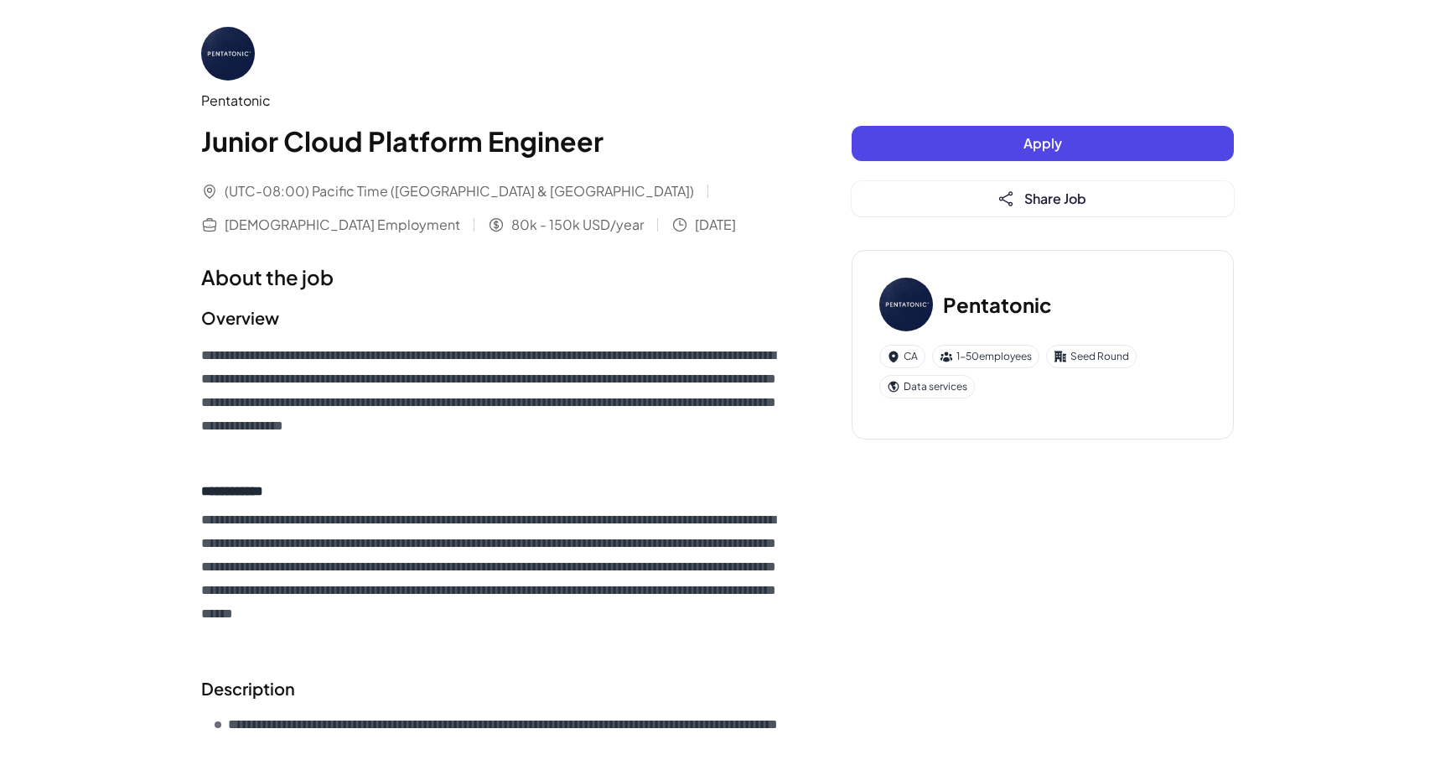
click at [1025, 151] on span "Apply" at bounding box center [1043, 143] width 39 height 18
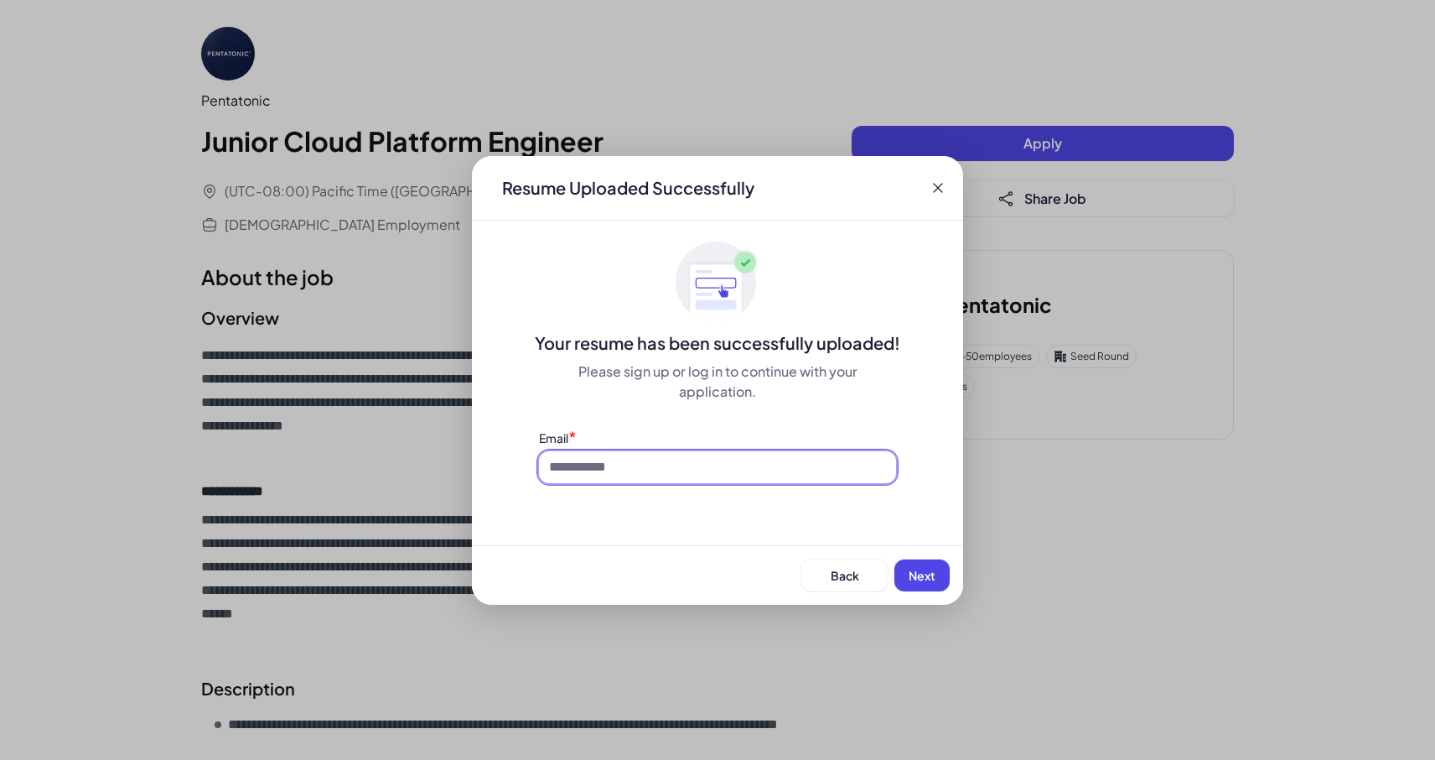
click at [759, 462] on input at bounding box center [717, 467] width 357 height 32
type input "**********"
click at [905, 569] on button "Next" at bounding box center [922, 575] width 55 height 32
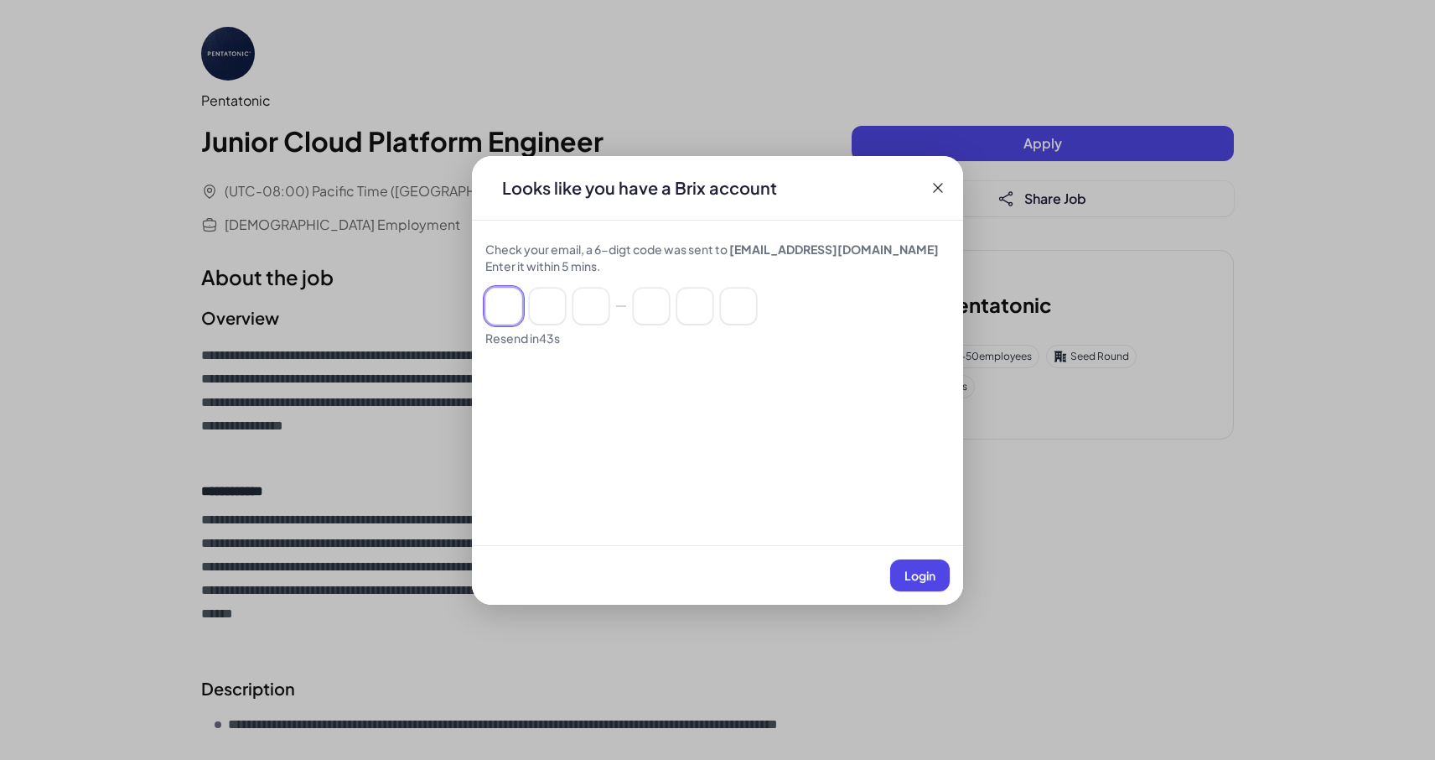
drag, startPoint x: 502, startPoint y: 306, endPoint x: 515, endPoint y: 319, distance: 17.8
click at [502, 306] on input at bounding box center [503, 306] width 37 height 37
type input "*"
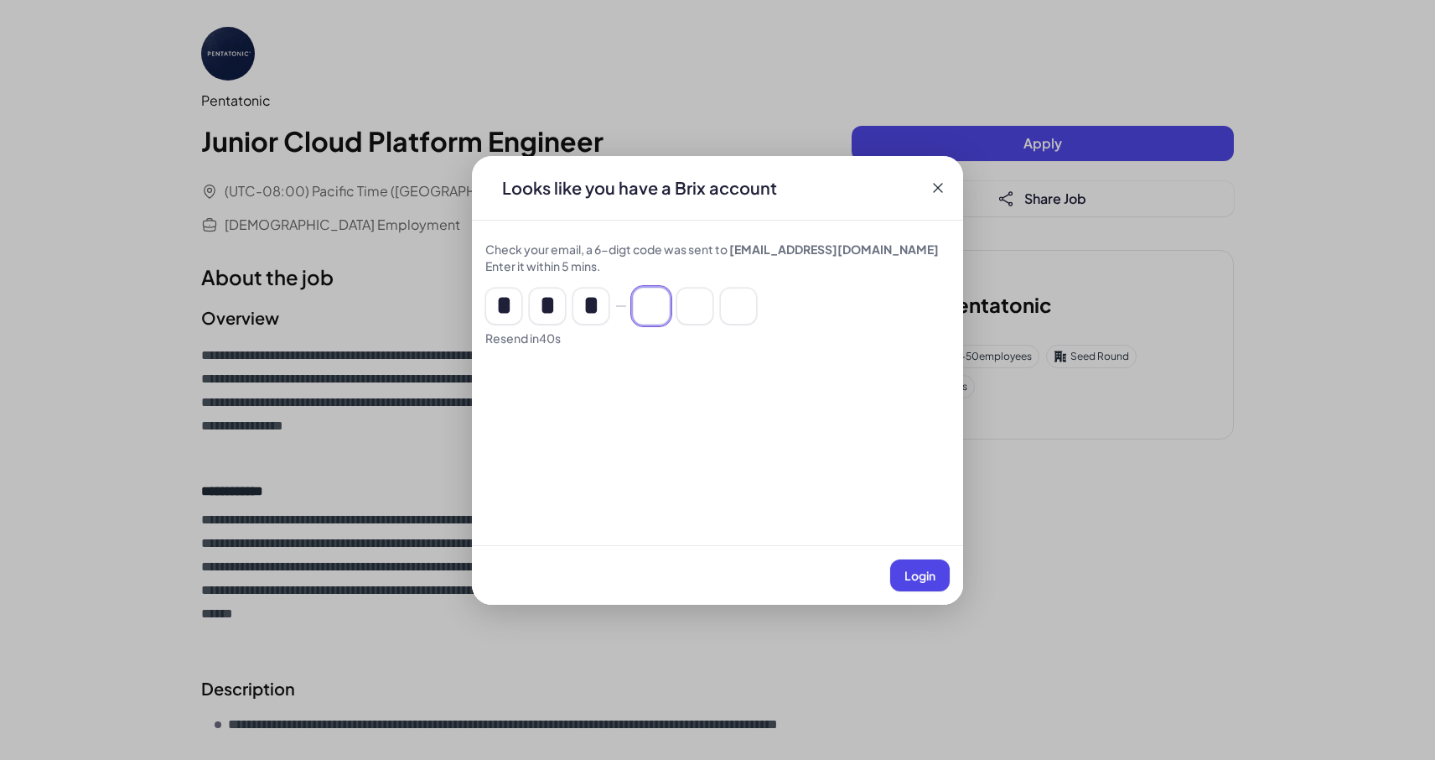
type input "*"
click at [933, 573] on span "Login" at bounding box center [920, 575] width 31 height 15
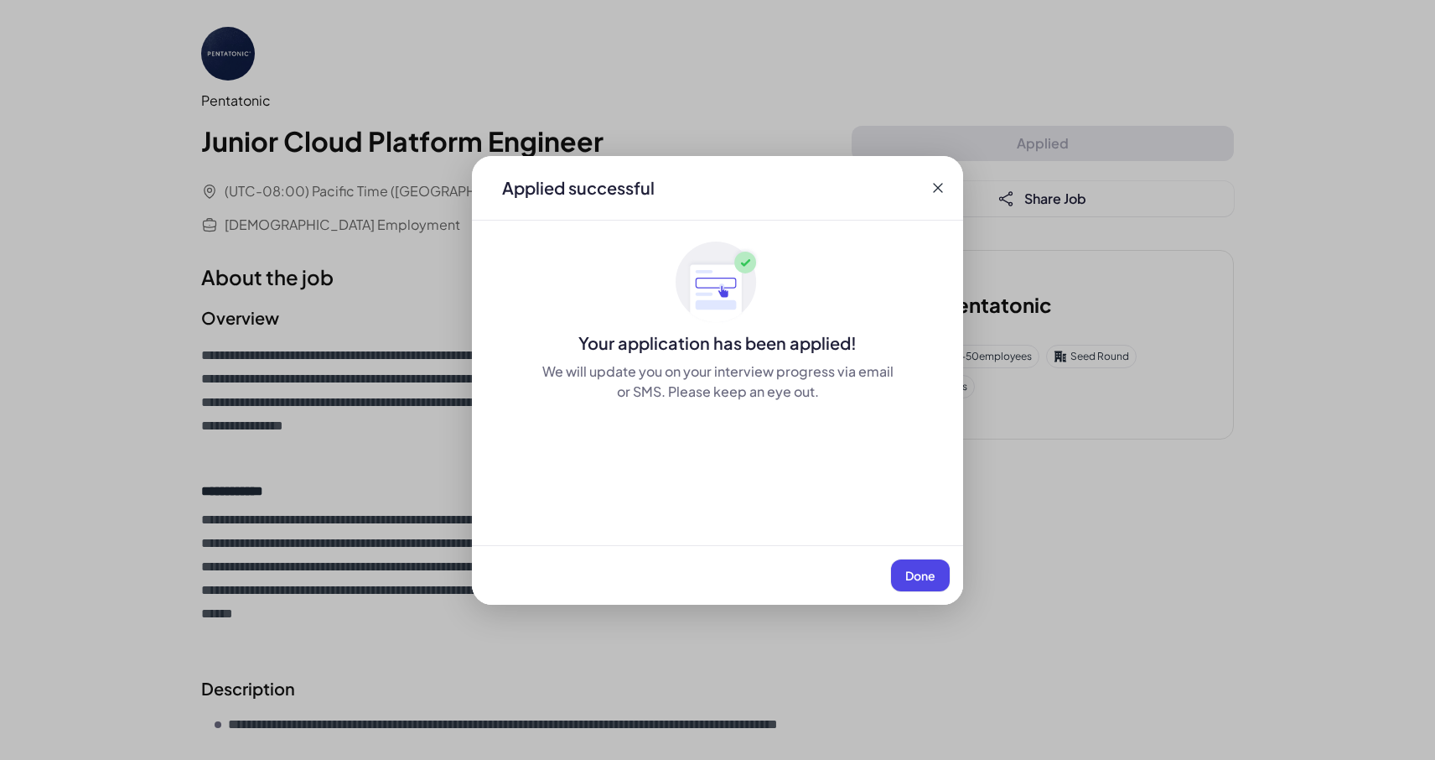
click at [929, 568] on span "Done" at bounding box center [920, 575] width 30 height 15
